Goal: Task Accomplishment & Management: Use online tool/utility

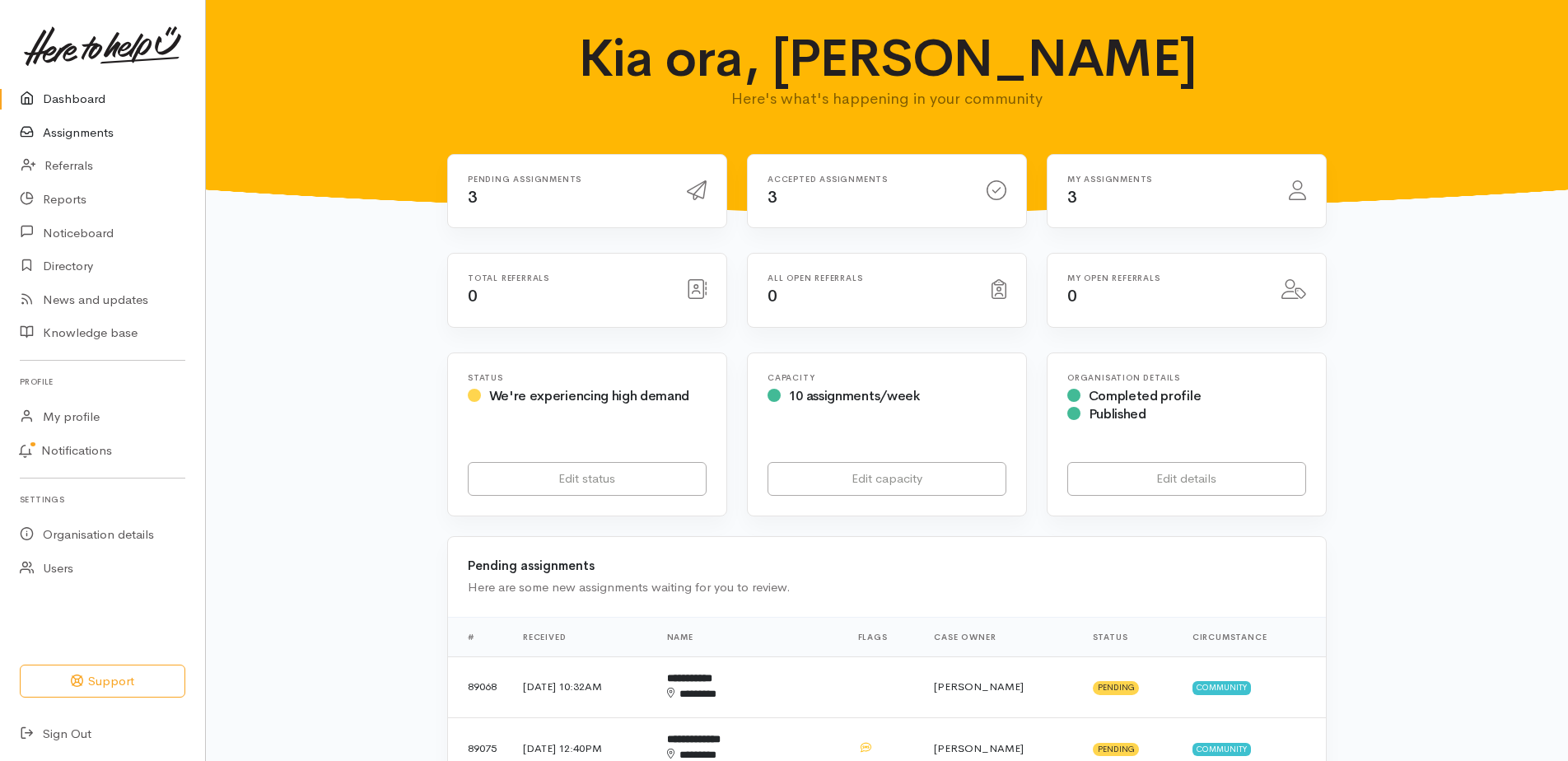
click at [90, 139] on link "Assignments" at bounding box center [102, 133] width 205 height 34
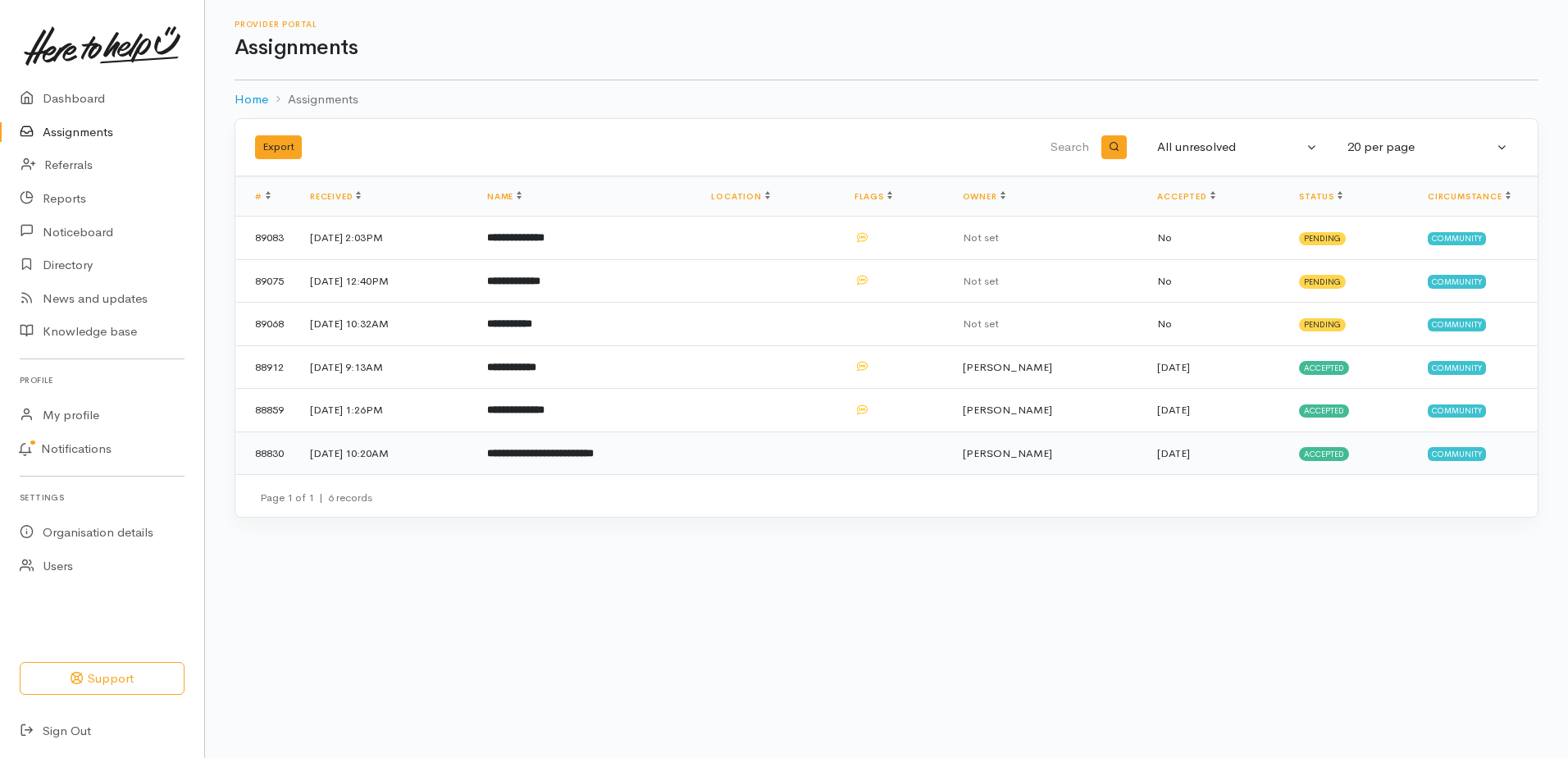
click at [546, 459] on b "**********" at bounding box center [540, 453] width 107 height 11
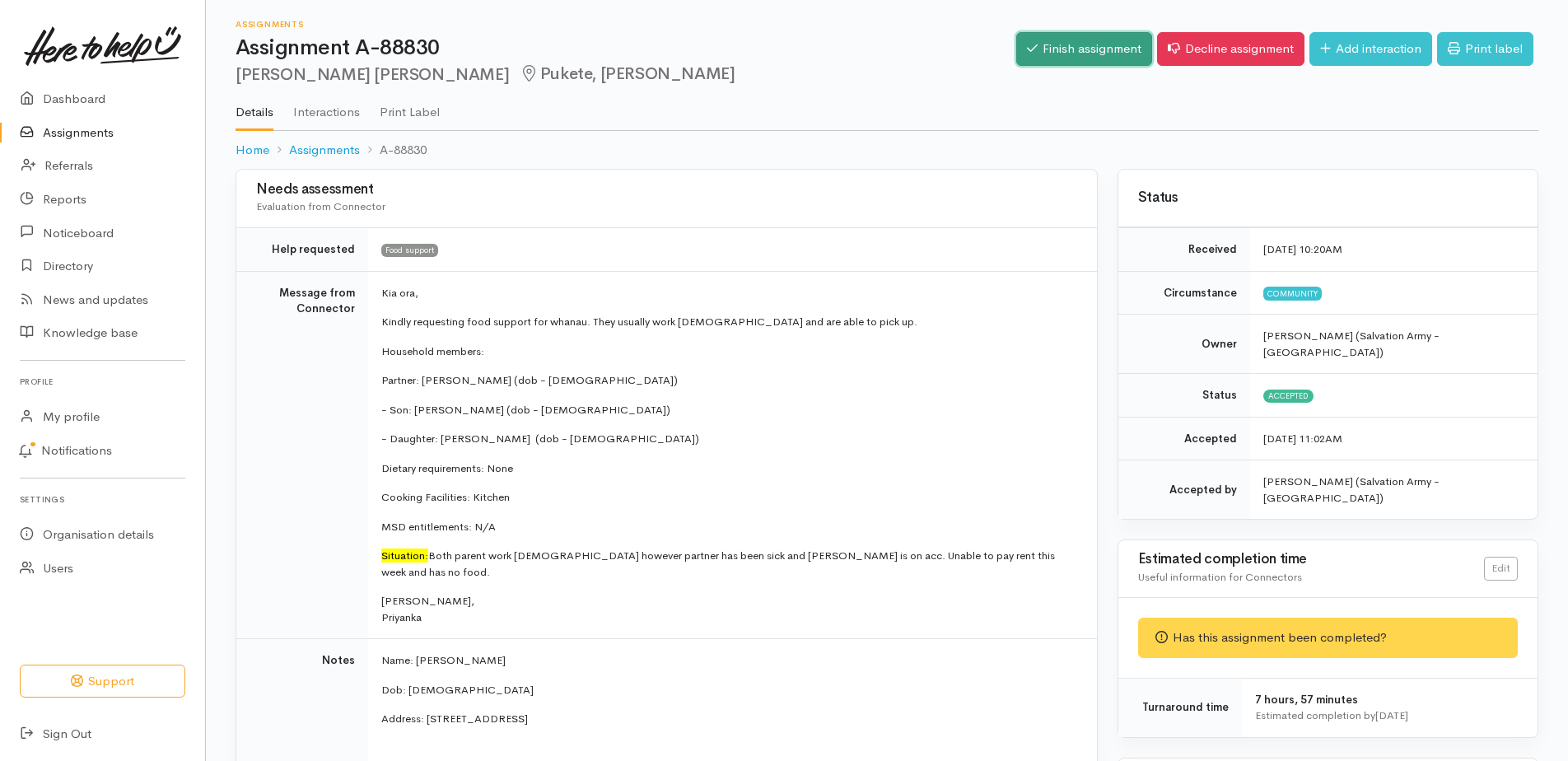
click at [1016, 60] on link "Finish assignment" at bounding box center [1084, 49] width 136 height 34
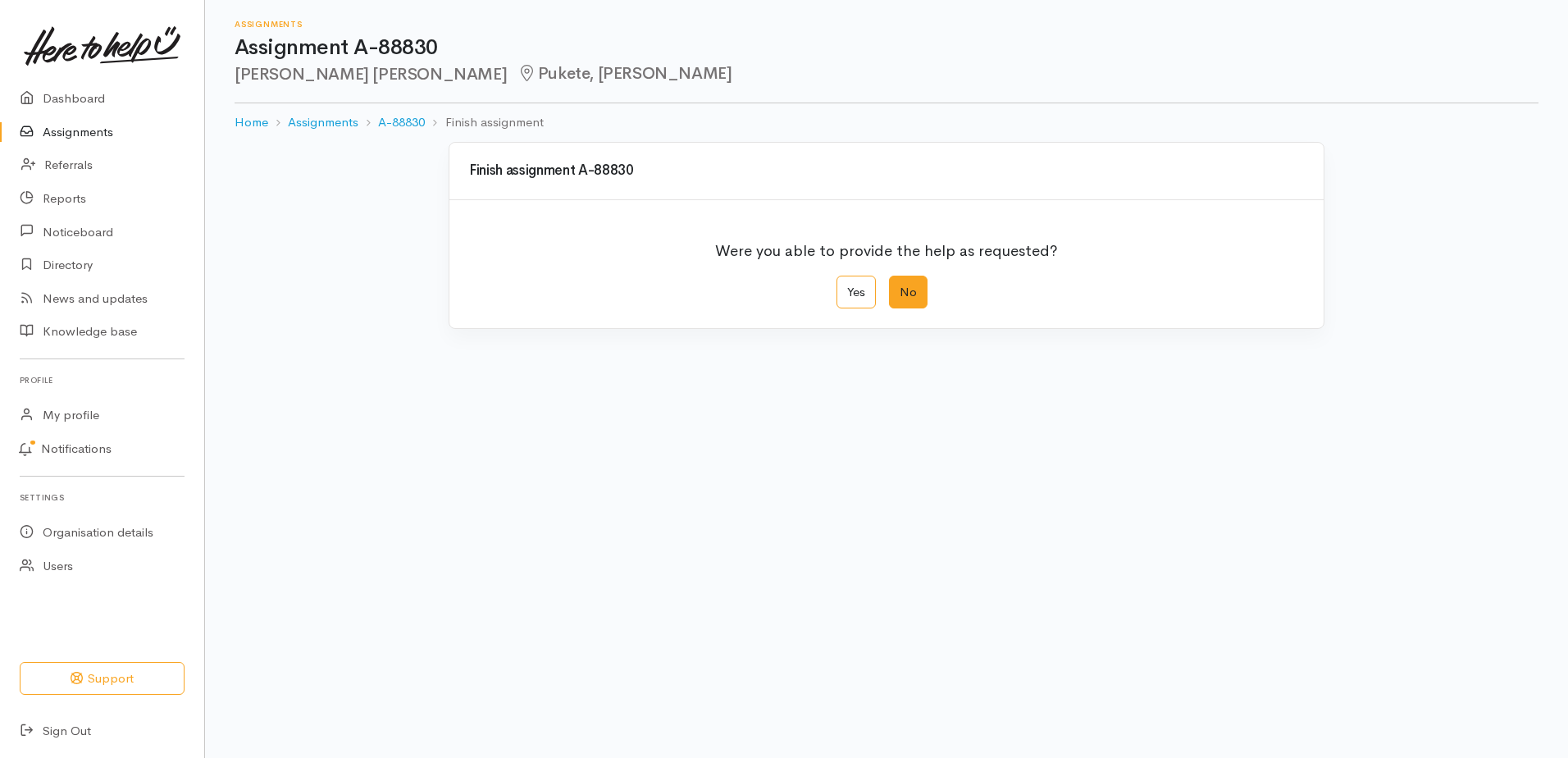
click at [906, 309] on label "No" at bounding box center [908, 293] width 38 height 33
click at [900, 287] on input "No" at bounding box center [894, 281] width 11 height 11
radio input "true"
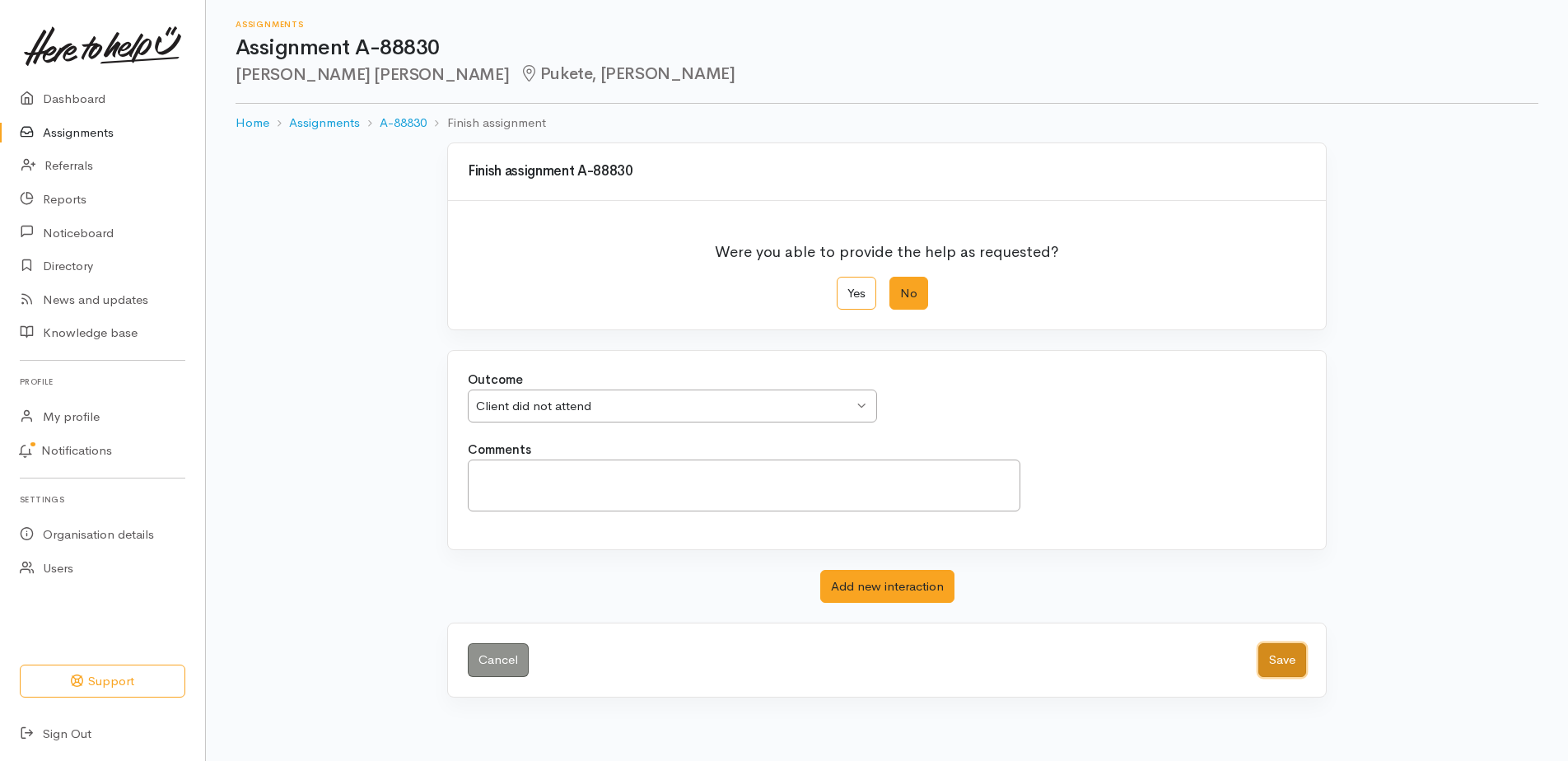
click at [1274, 677] on button "Save" at bounding box center [1282, 660] width 48 height 34
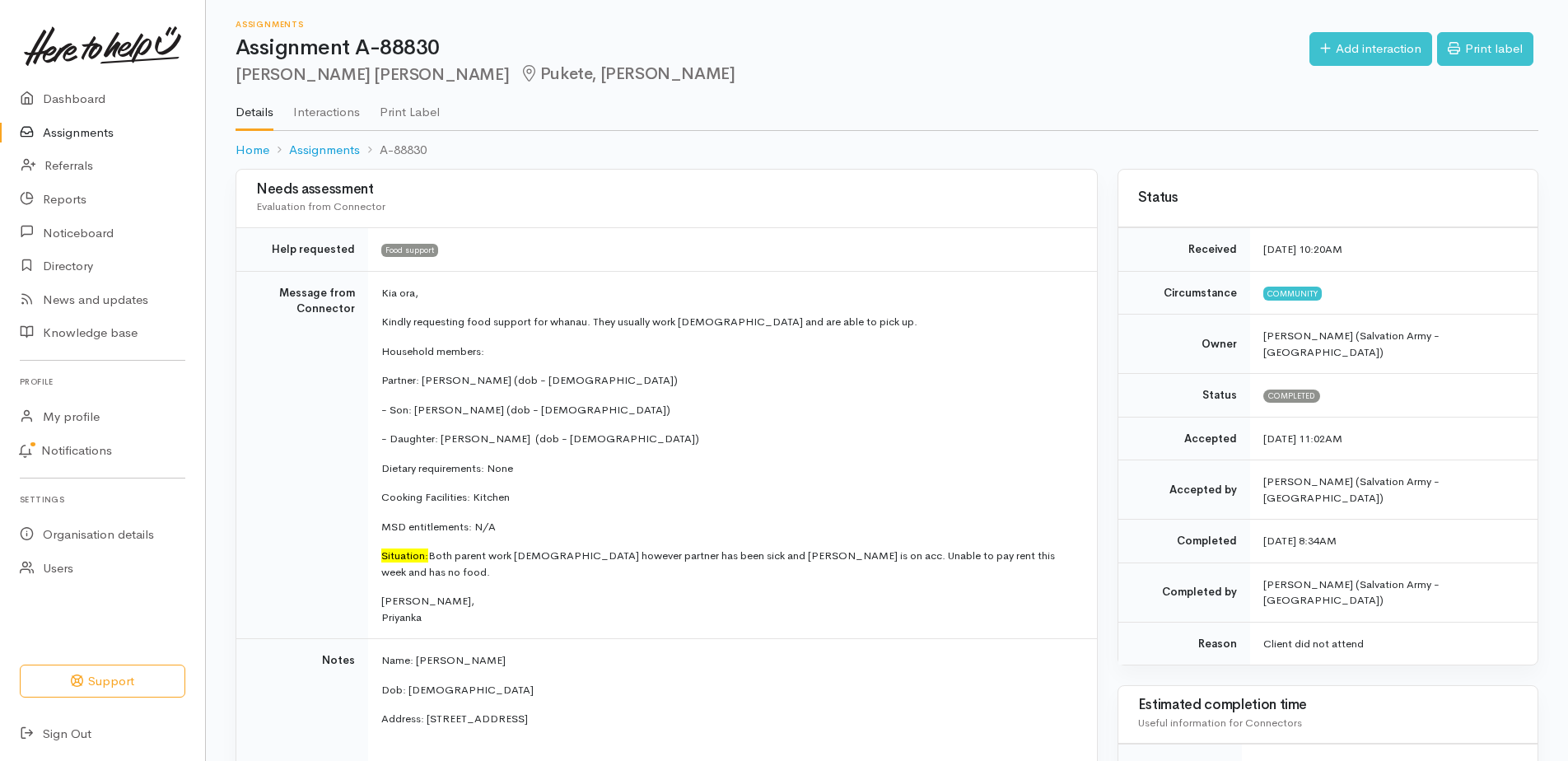
click at [74, 141] on link "Assignments" at bounding box center [102, 133] width 205 height 34
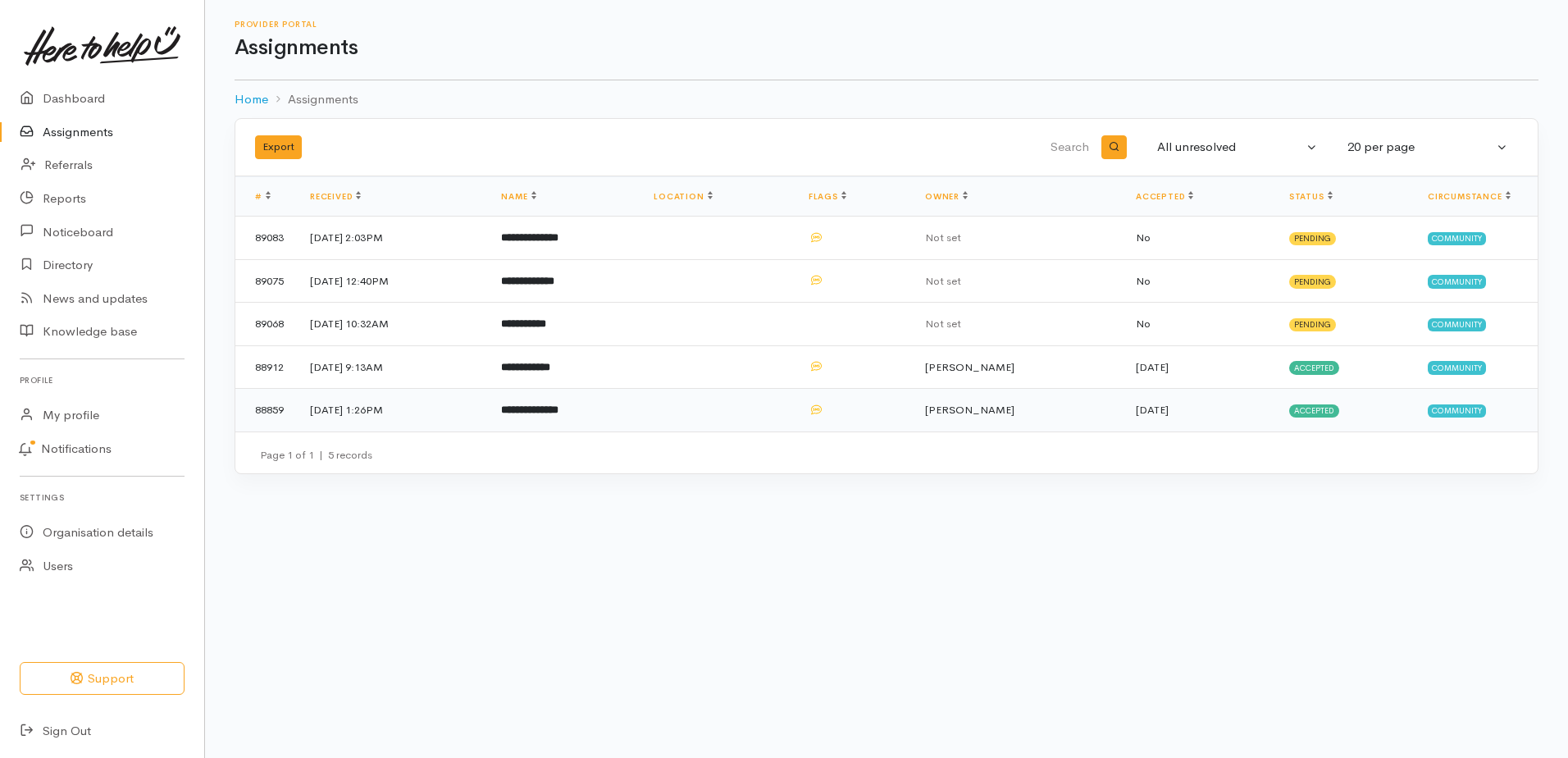
click at [559, 415] on b "**********" at bounding box center [530, 410] width 58 height 11
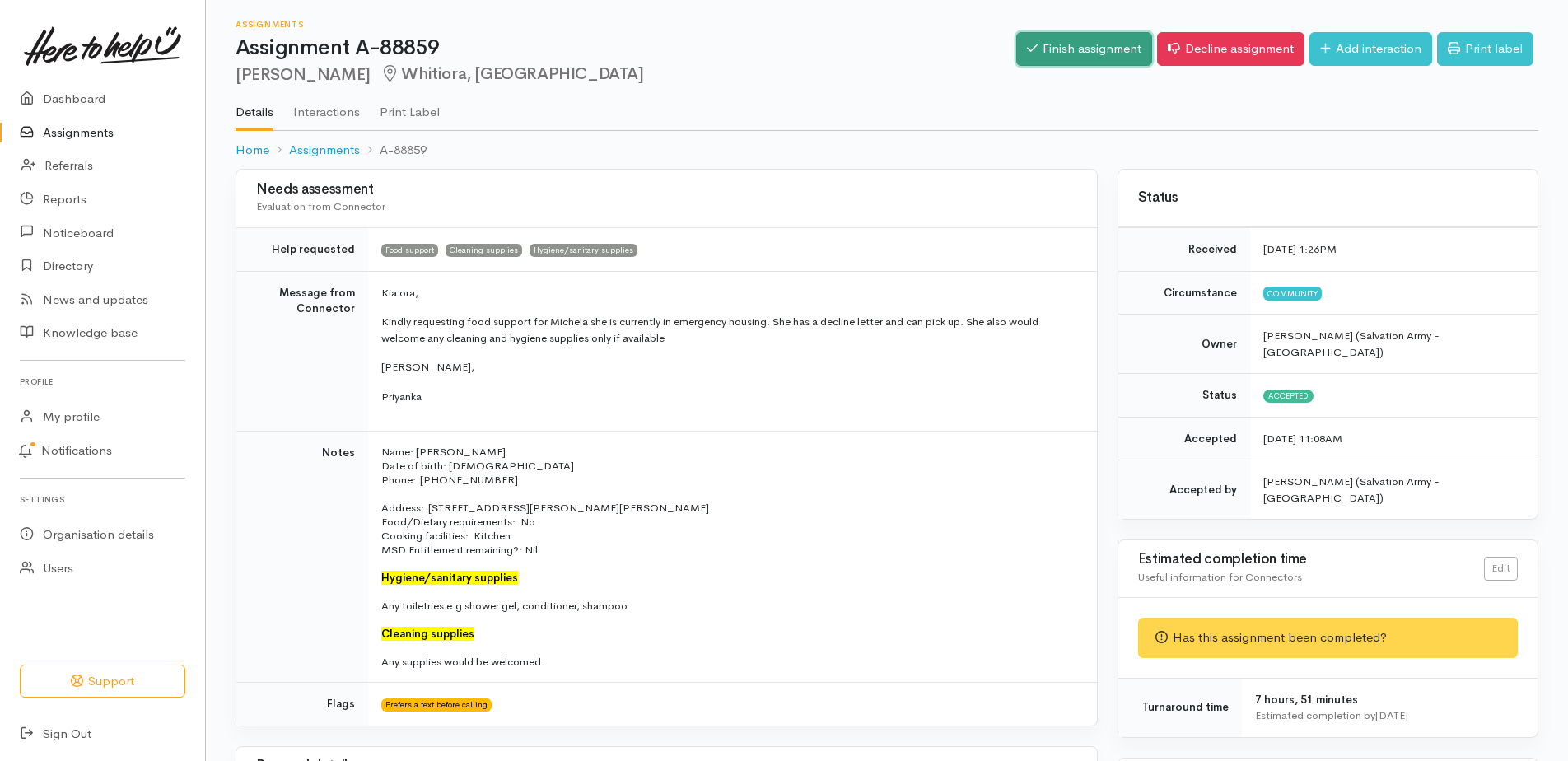
click at [1018, 65] on link "Finish assignment" at bounding box center [1084, 49] width 136 height 34
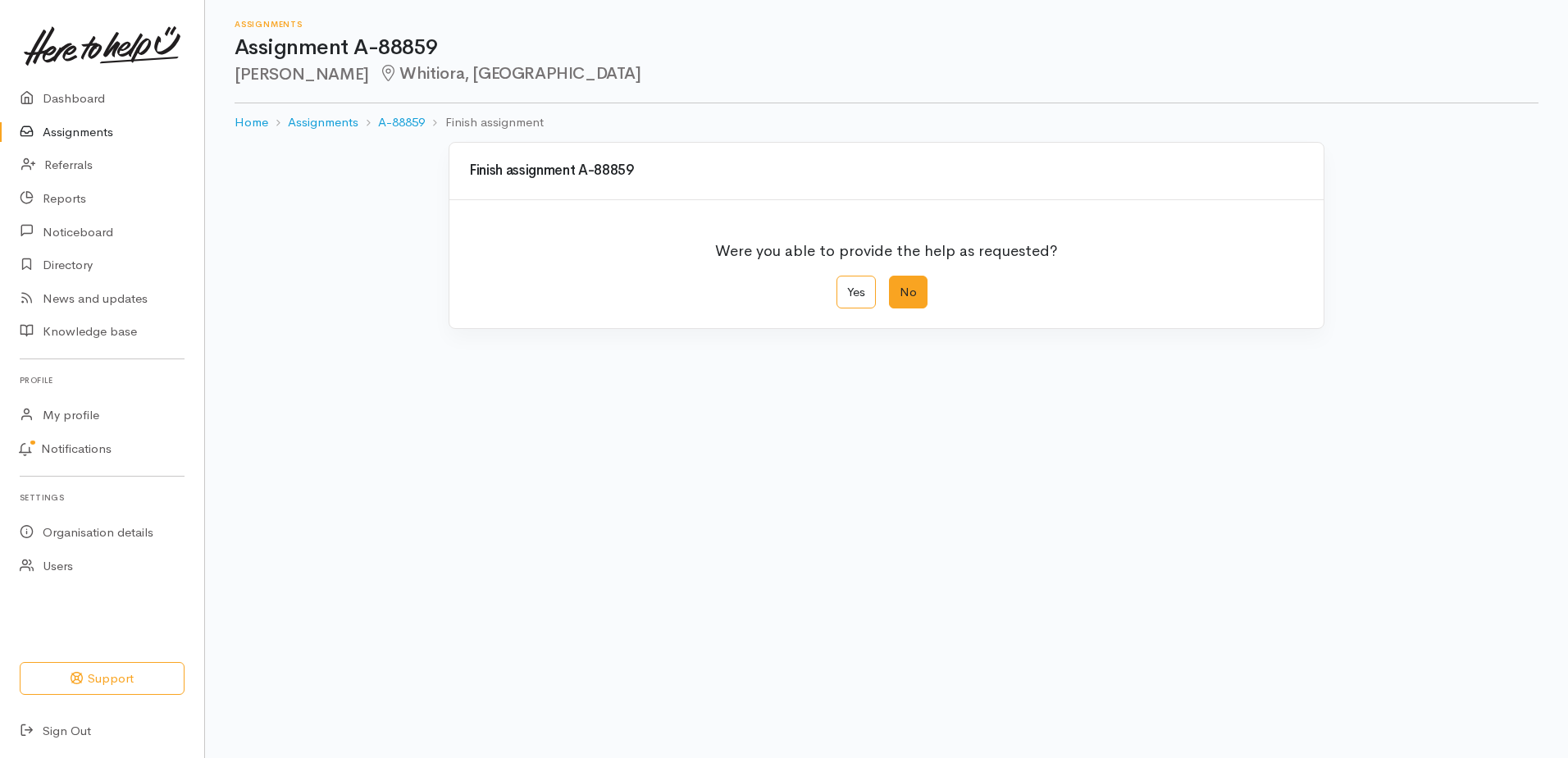
drag, startPoint x: 926, startPoint y: 321, endPoint x: 916, endPoint y: 320, distance: 10.0
click at [916, 309] on label "No" at bounding box center [908, 293] width 38 height 33
click at [900, 287] on input "No" at bounding box center [894, 281] width 11 height 11
radio input "true"
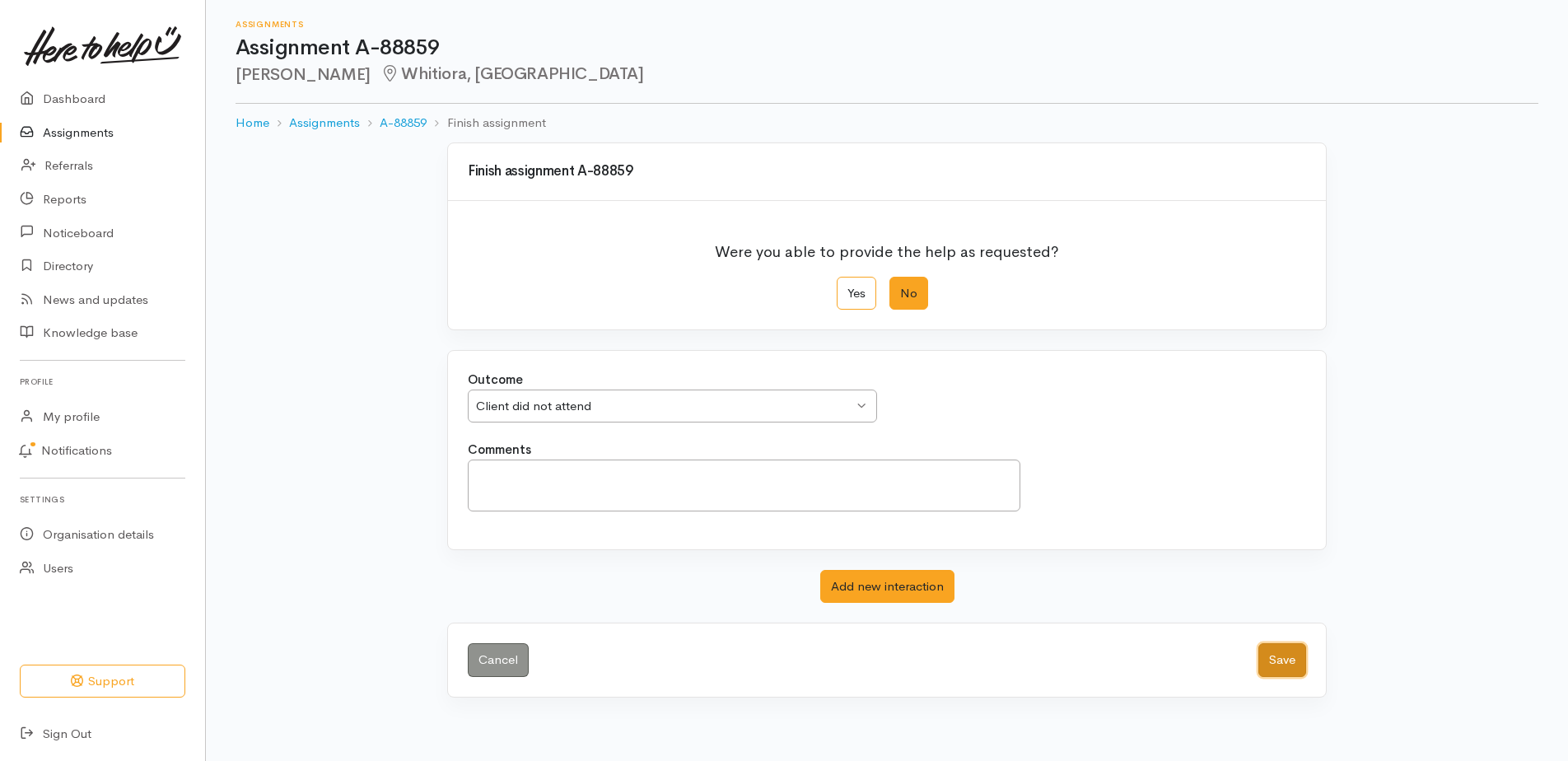
click at [1269, 677] on button "Save" at bounding box center [1282, 660] width 48 height 34
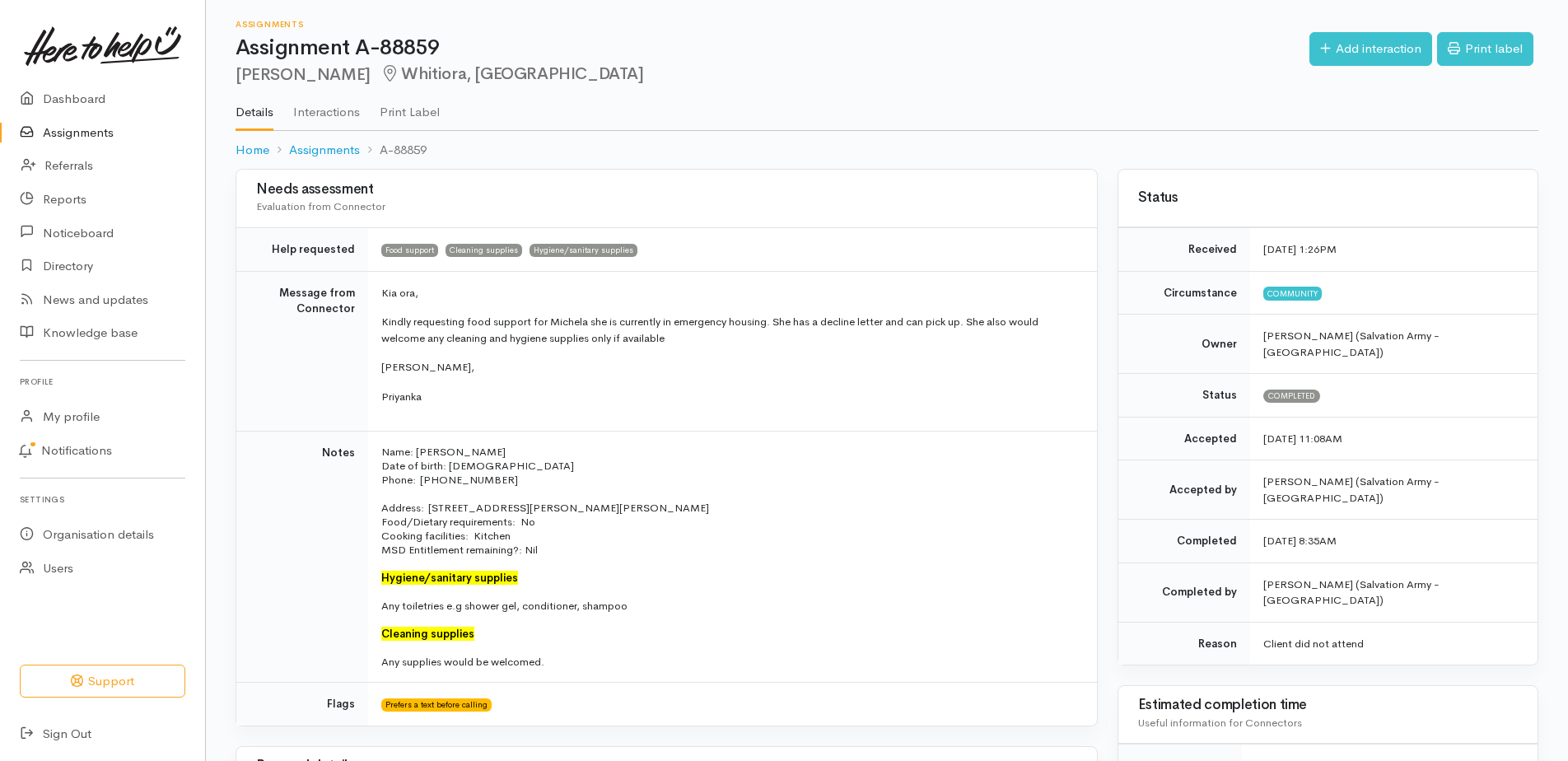
click at [75, 149] on link "Assignments" at bounding box center [102, 133] width 205 height 34
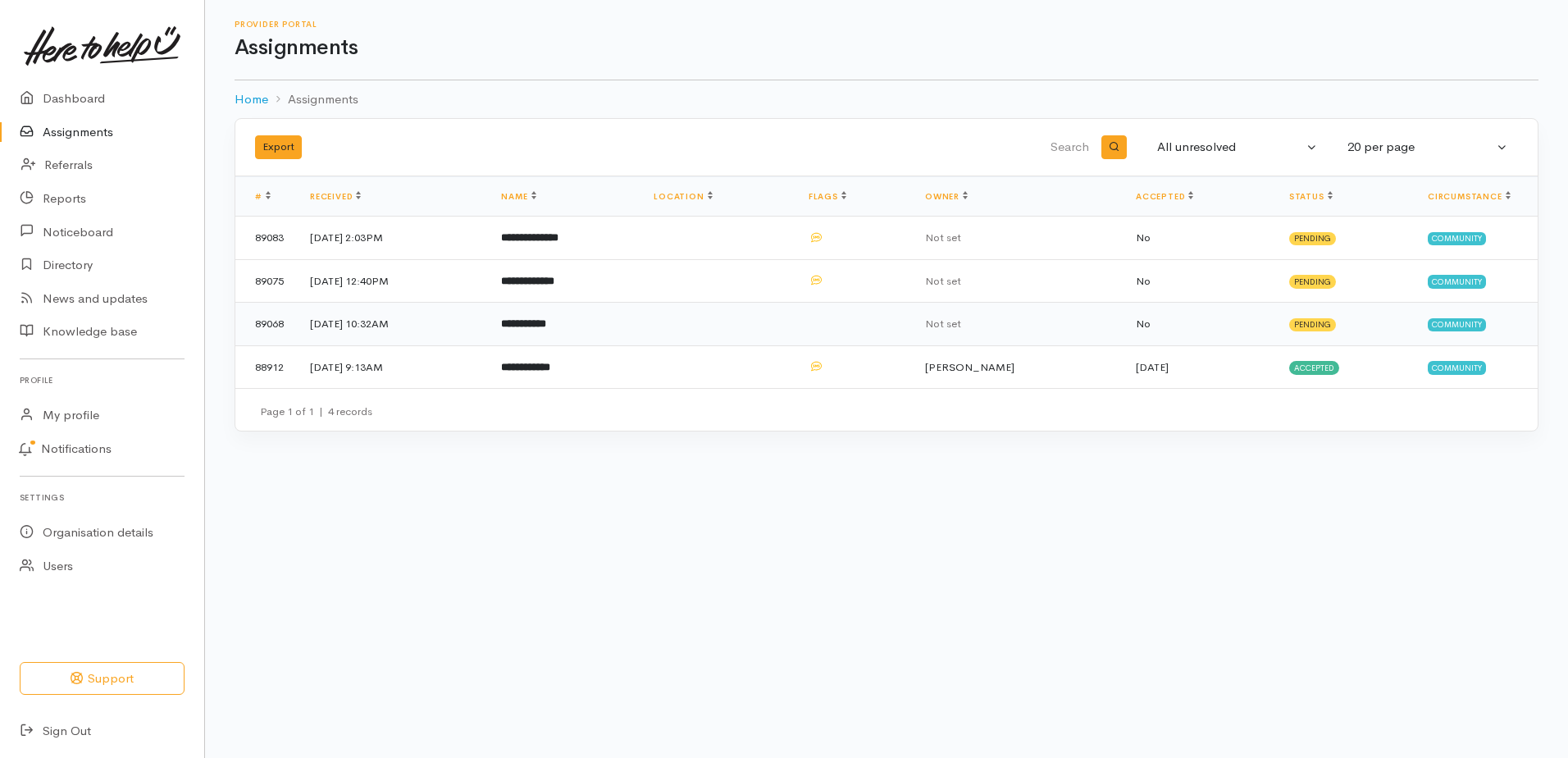
click at [546, 329] on b "**********" at bounding box center [524, 323] width 45 height 11
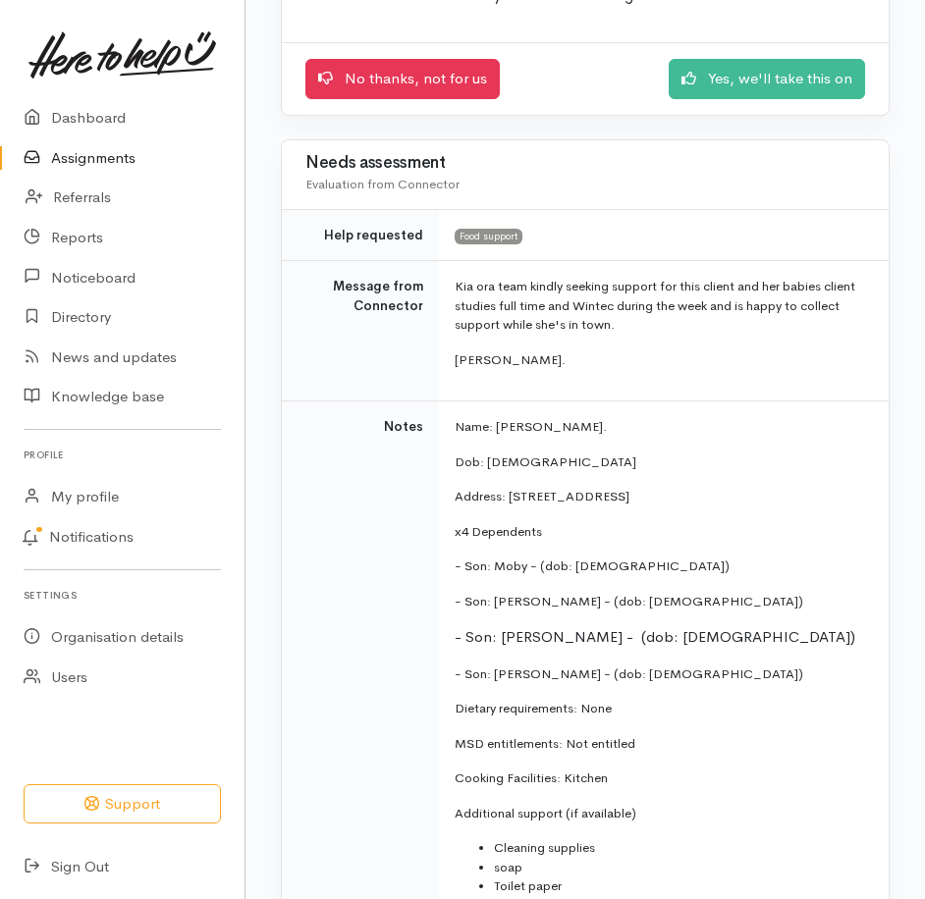
scroll to position [400, 0]
